Goal: Task Accomplishment & Management: Manage account settings

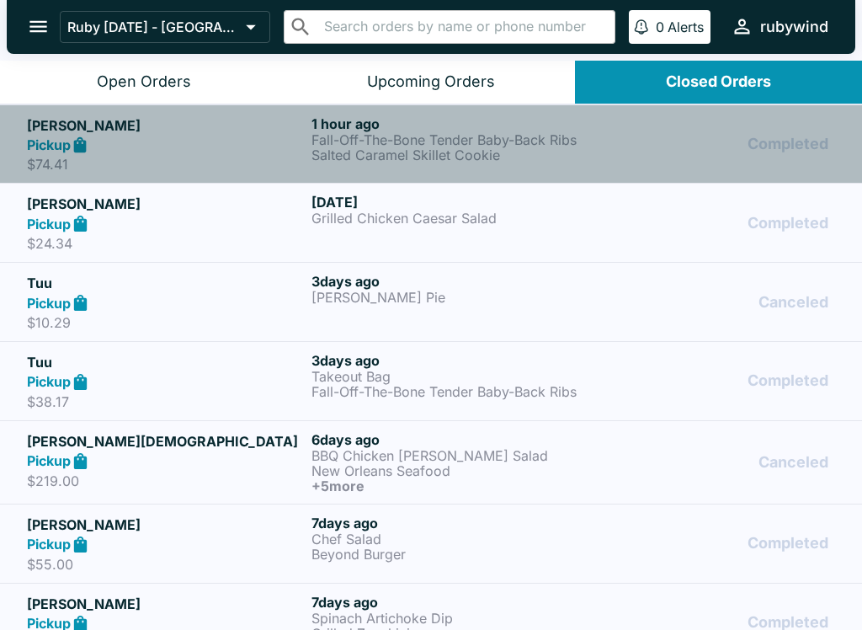
click at [534, 111] on link "[PERSON_NAME] Pickup $74.41 1 hour ago Fall-Off-The-Bone Tender Baby-Back Ribs …" at bounding box center [431, 143] width 862 height 79
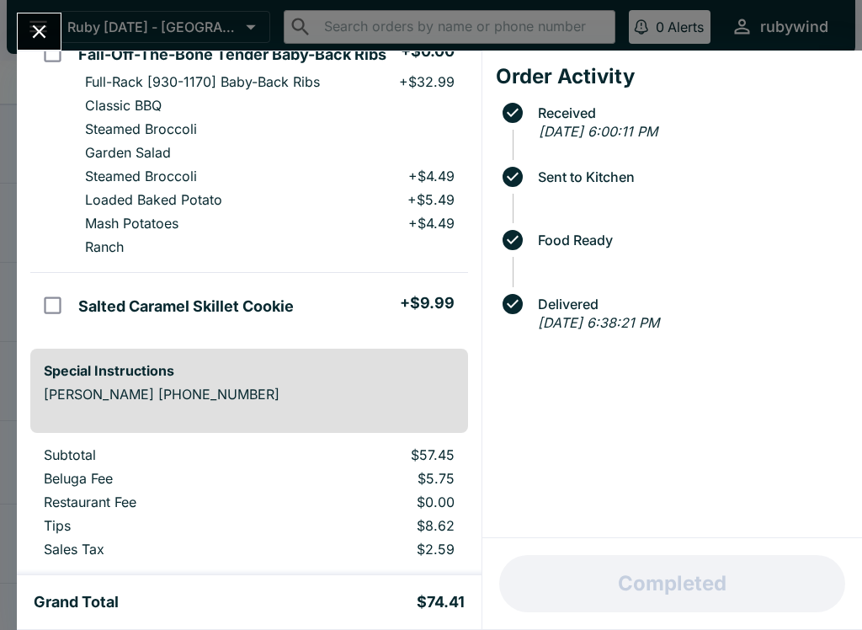
scroll to position [178, 0]
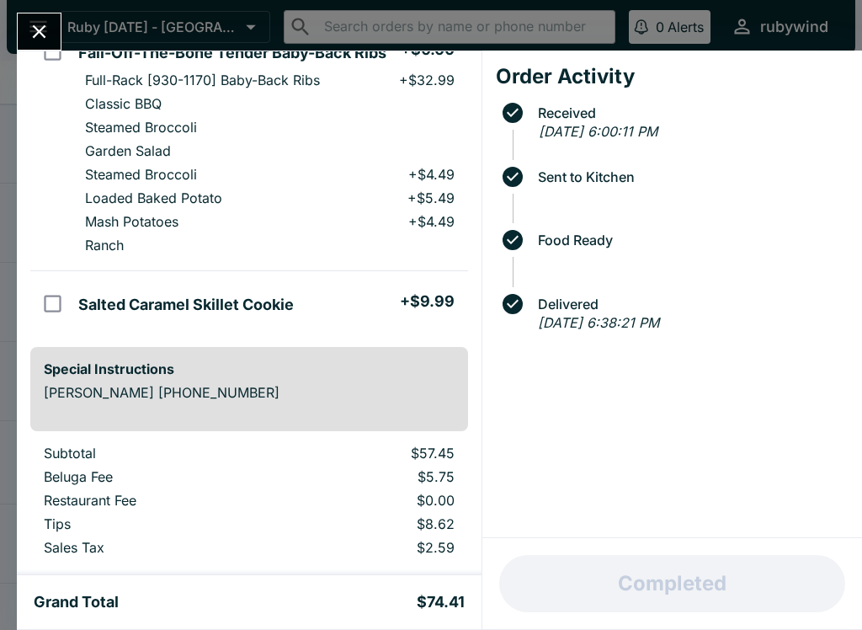
click at [46, 291] on input "orders table" at bounding box center [53, 304] width 38 height 38
checkbox input "true"
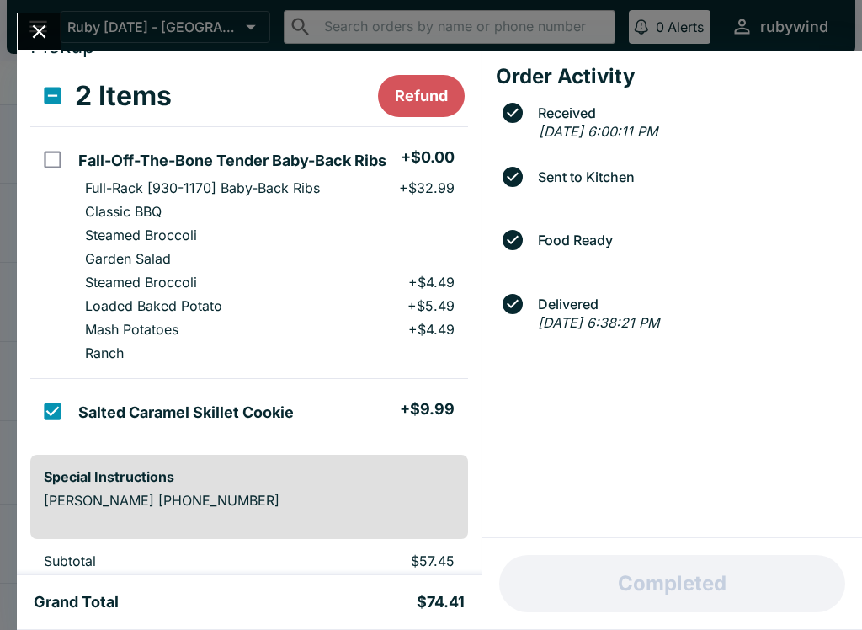
scroll to position [72, 0]
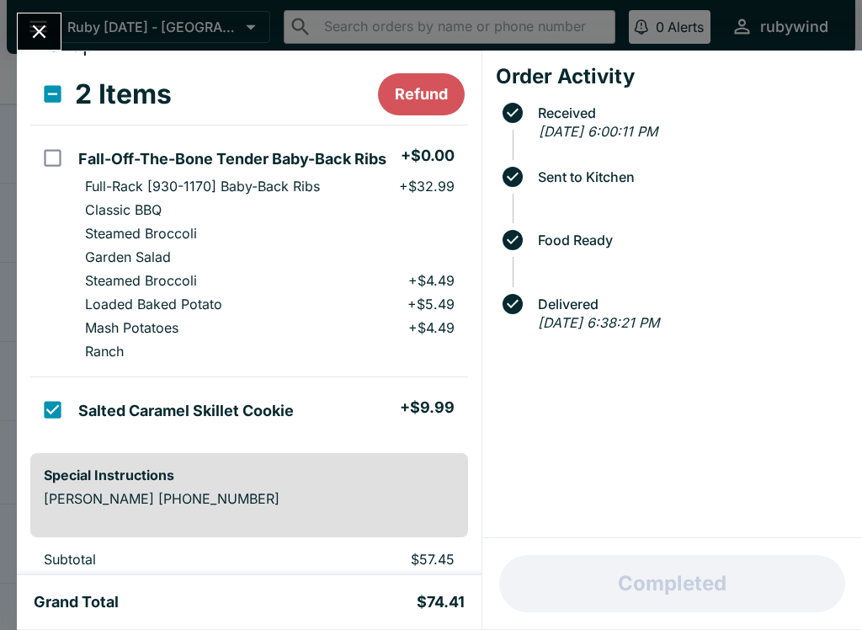
click at [52, 22] on button "Close" at bounding box center [39, 31] width 43 height 36
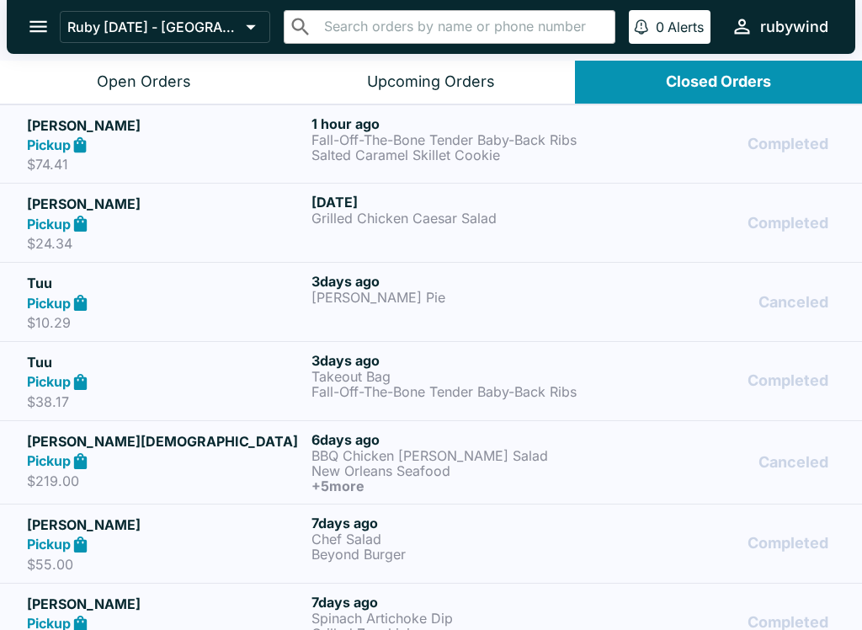
click at [477, 141] on p "Fall-Off-The-Bone Tender Baby-Back Ribs" at bounding box center [451, 139] width 278 height 15
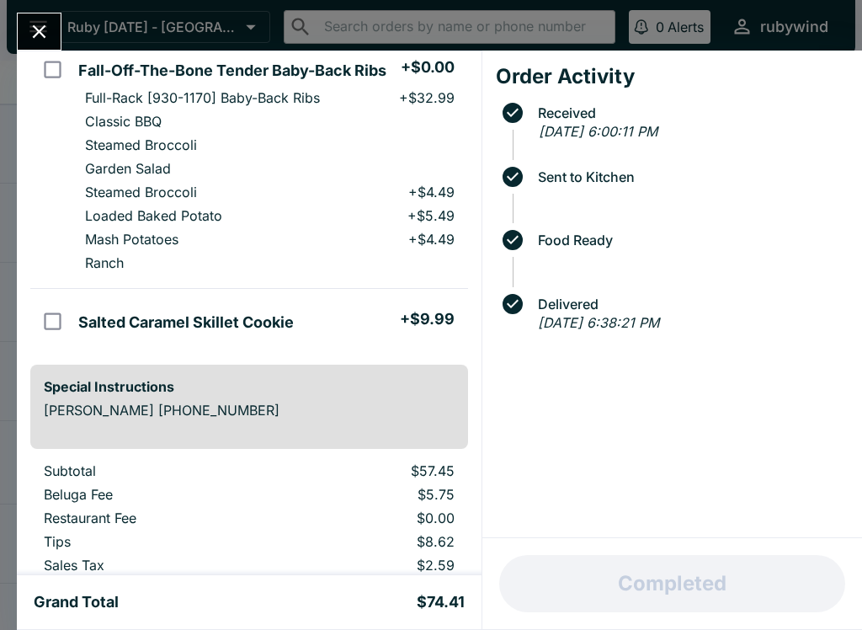
scroll to position [188, 0]
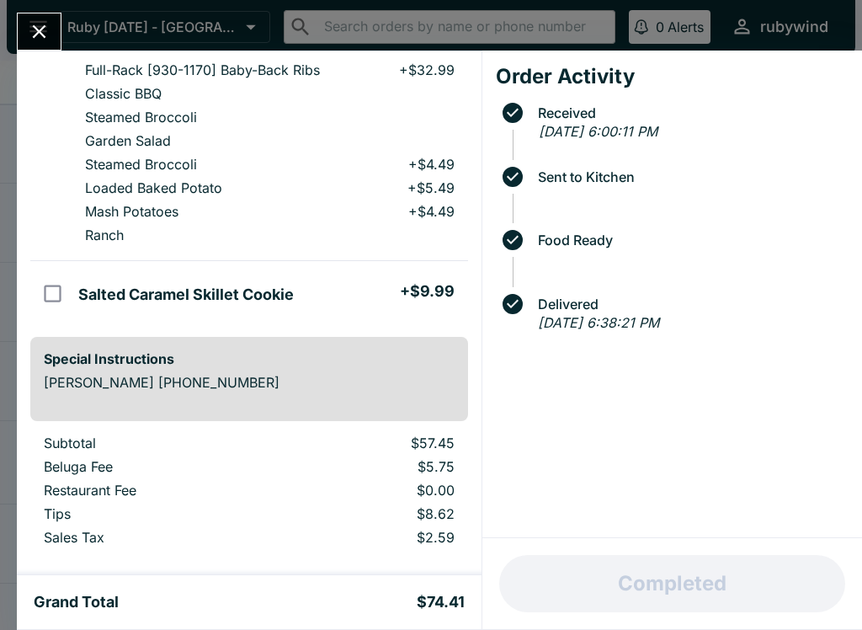
click at [59, 282] on input "orders table" at bounding box center [53, 293] width 38 height 38
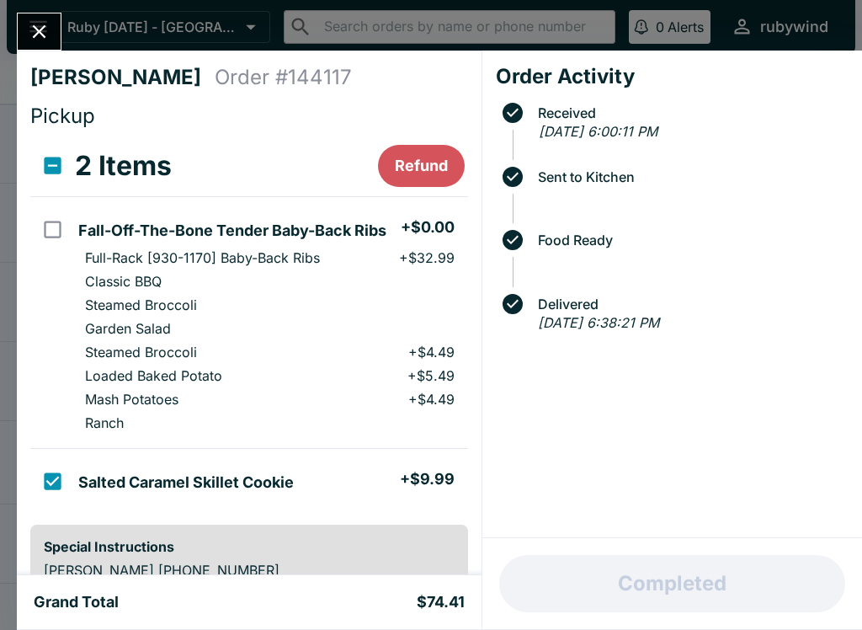
scroll to position [0, 0]
click at [433, 165] on button "Refund" at bounding box center [421, 166] width 87 height 42
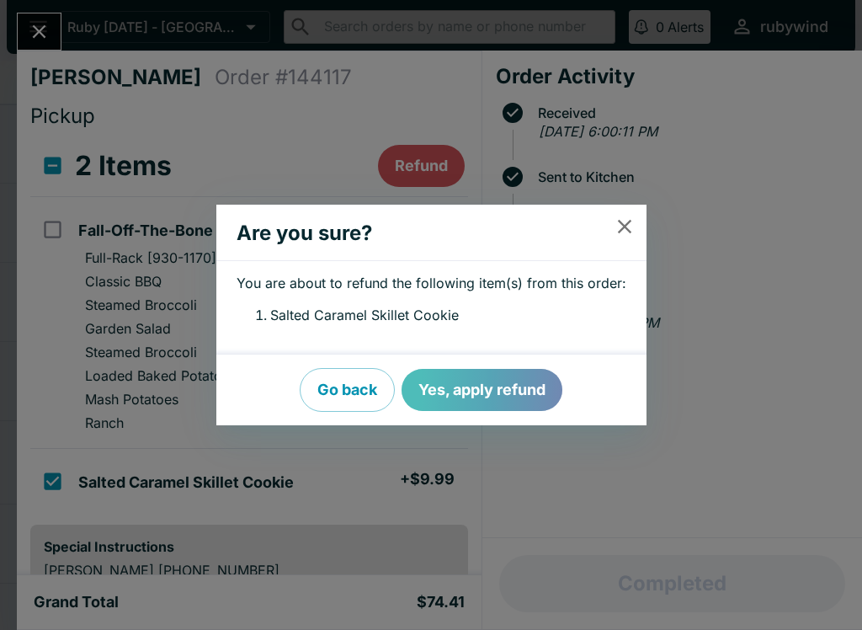
click at [522, 396] on button "Yes, apply refund" at bounding box center [482, 390] width 161 height 42
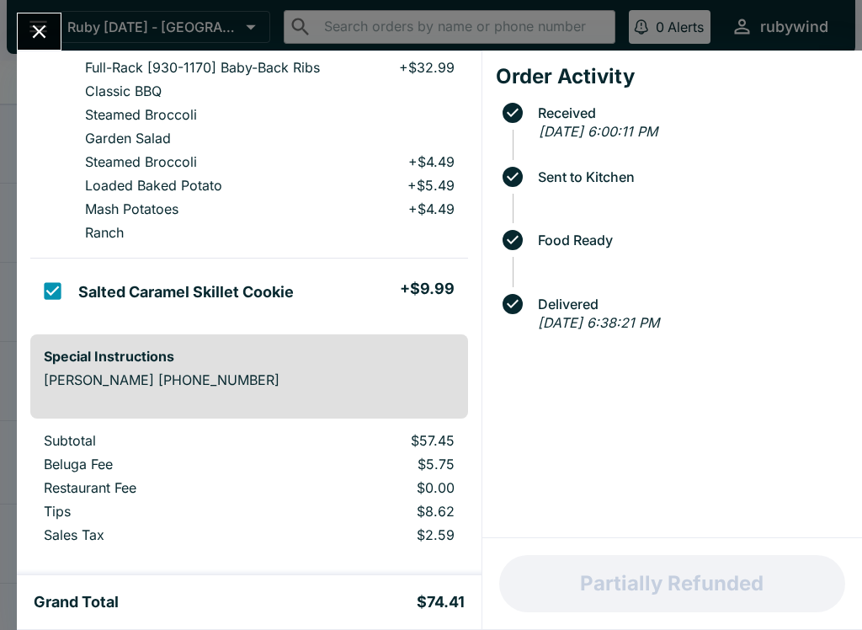
checkbox input "false"
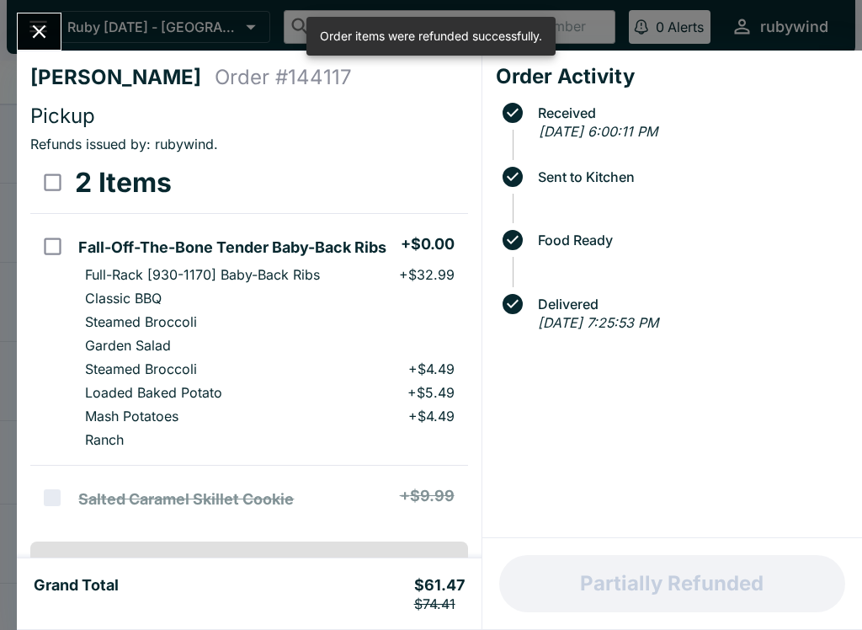
click at [29, 24] on icon "Close" at bounding box center [39, 31] width 23 height 23
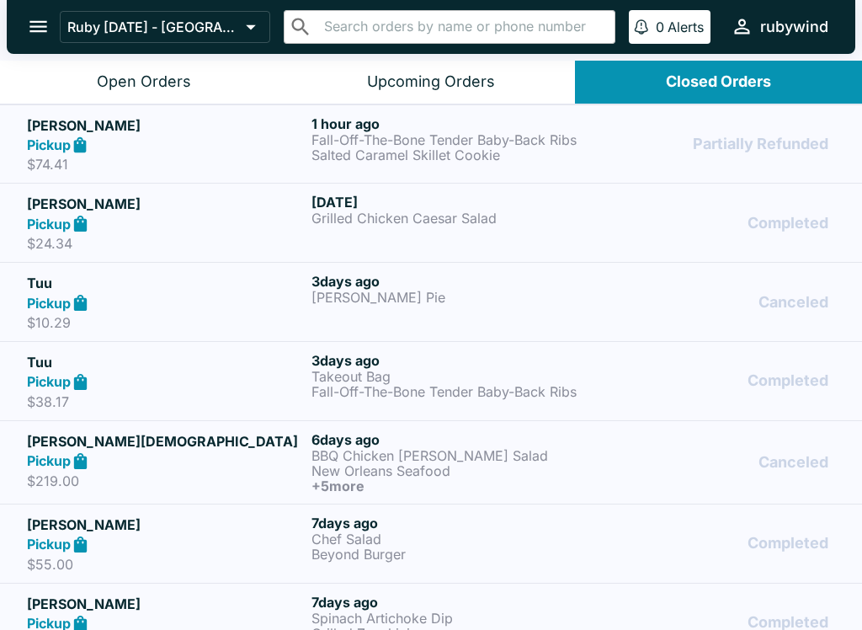
click at [130, 77] on div "Open Orders" at bounding box center [144, 81] width 94 height 19
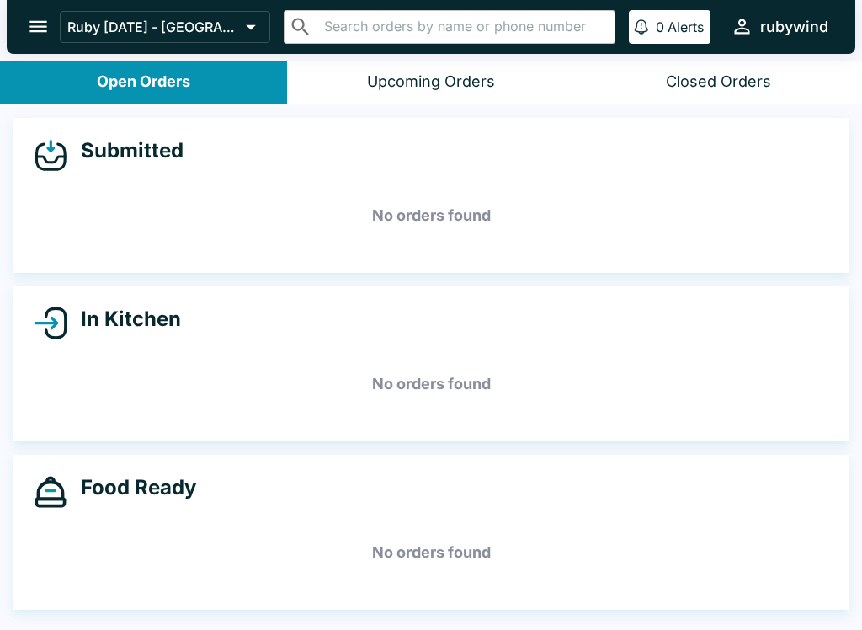
click at [724, 93] on button "Closed Orders" at bounding box center [718, 82] width 287 height 43
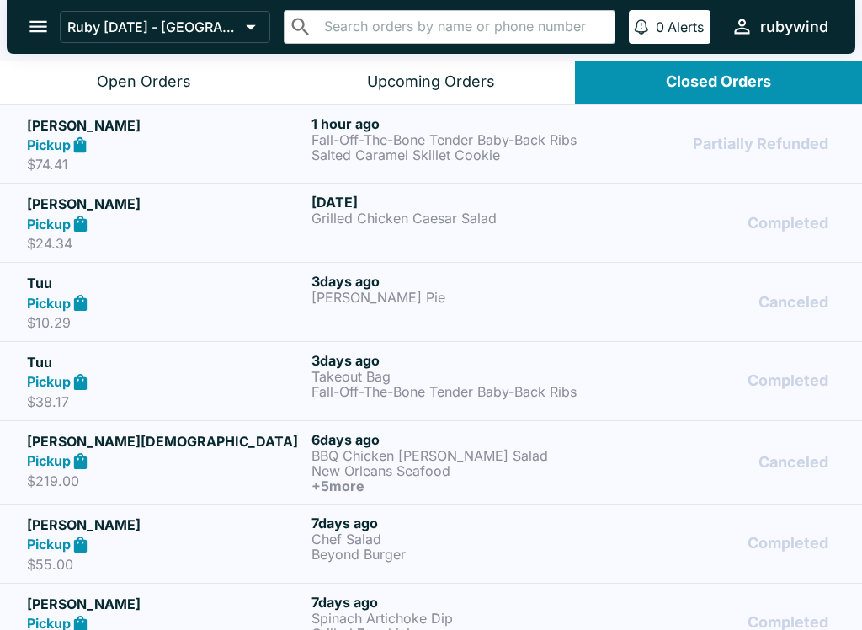
click at [179, 78] on div "Open Orders" at bounding box center [144, 81] width 94 height 19
